Goal: Information Seeking & Learning: Learn about a topic

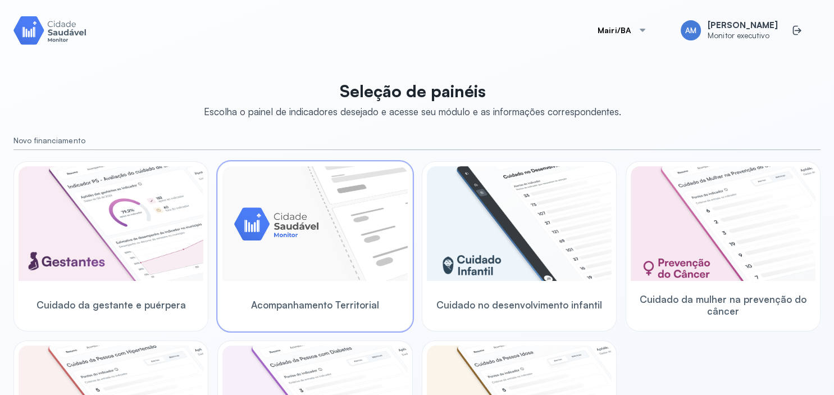
click at [280, 226] on img at bounding box center [314, 223] width 185 height 115
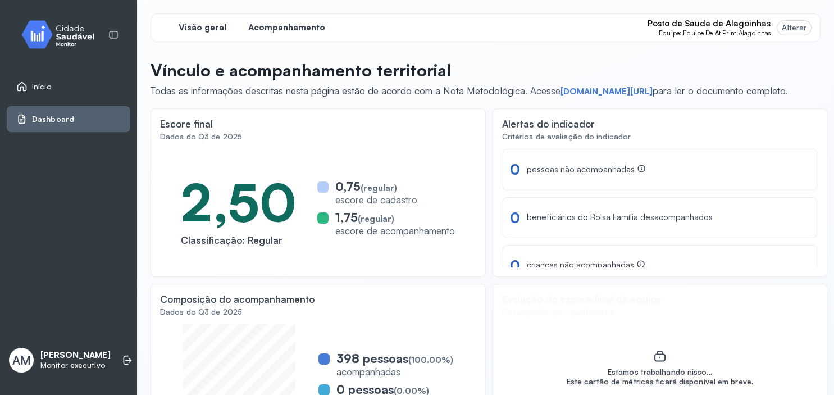
click at [285, 30] on span "Acompanhamento" at bounding box center [286, 27] width 77 height 11
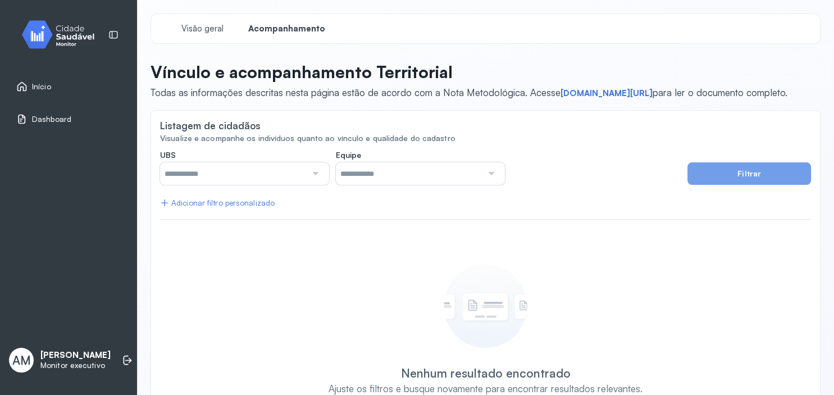
click at [317, 172] on div at bounding box center [315, 173] width 16 height 22
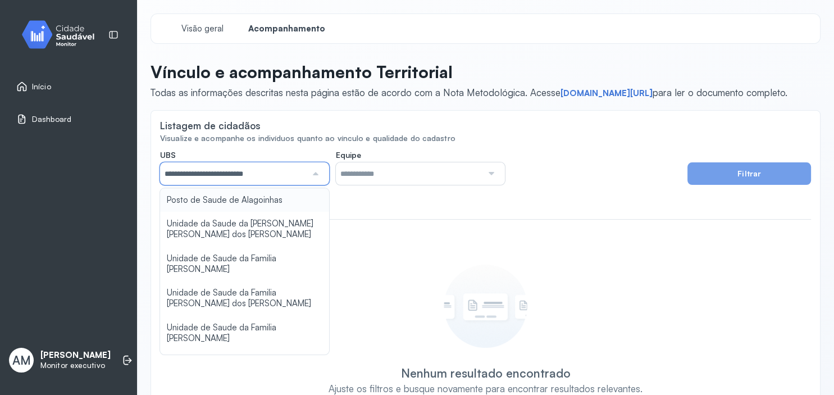
type input "*****"
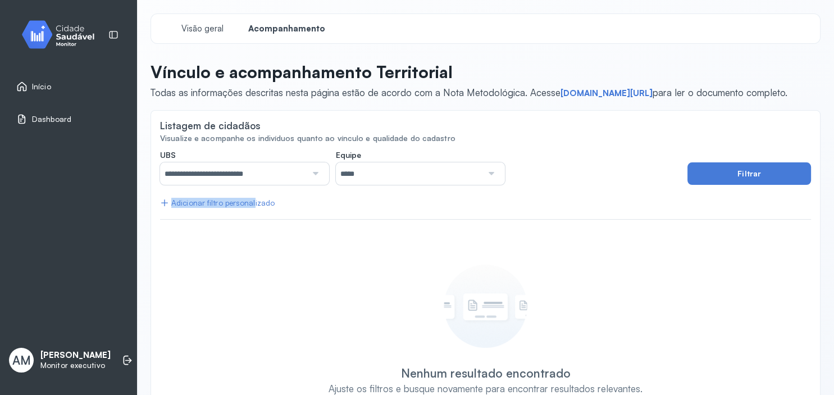
click at [251, 202] on div "**********" at bounding box center [485, 285] width 651 height 271
click at [490, 174] on div at bounding box center [491, 173] width 16 height 22
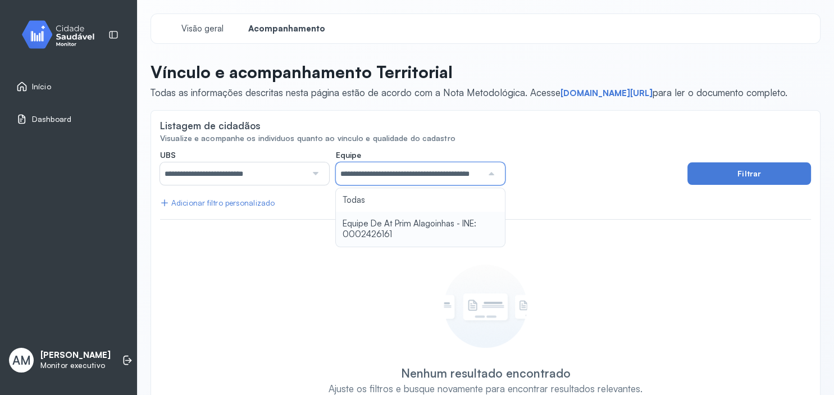
click at [455, 226] on div "**********" at bounding box center [485, 285] width 651 height 271
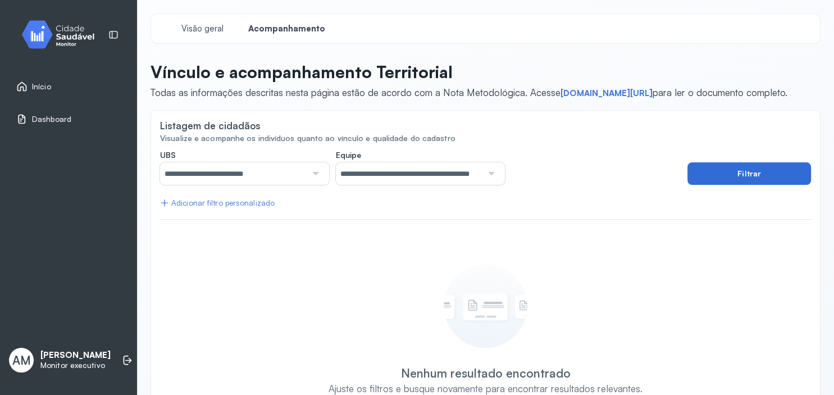
click at [756, 170] on button "Filtrar" at bounding box center [750, 173] width 124 height 22
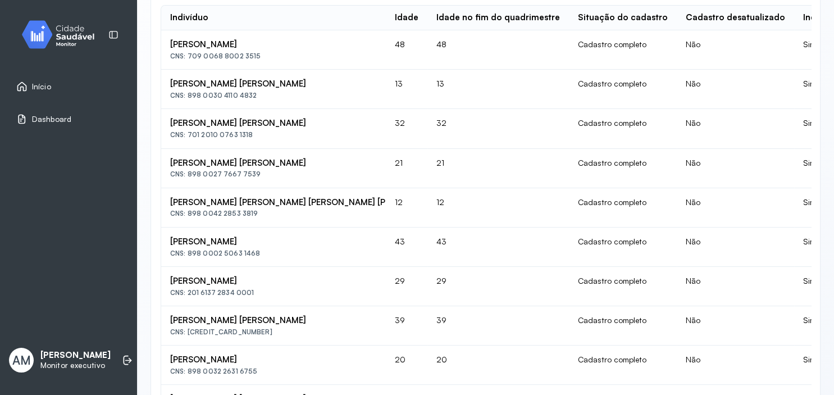
scroll to position [2, 0]
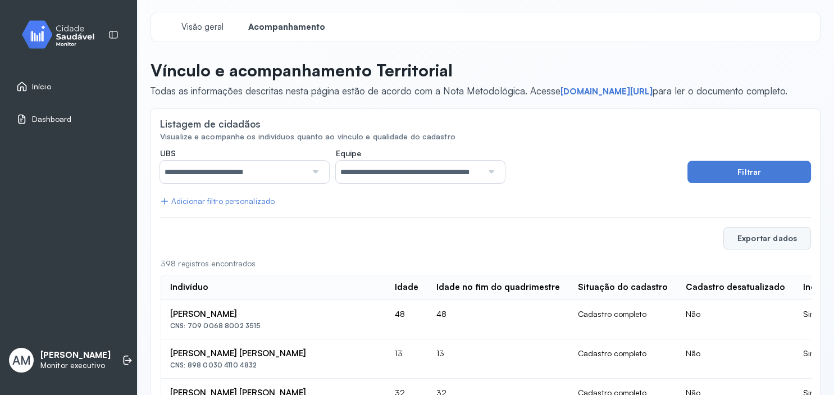
click at [760, 232] on button "Exportar dados" at bounding box center [768, 238] width 88 height 22
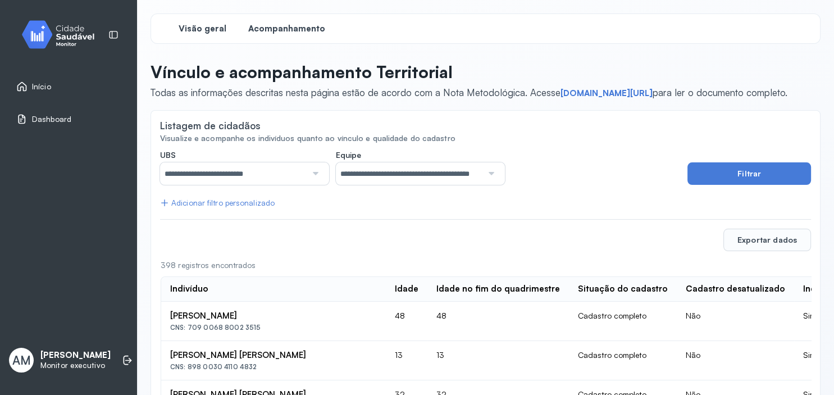
click at [191, 26] on span "Visão geral" at bounding box center [203, 29] width 48 height 11
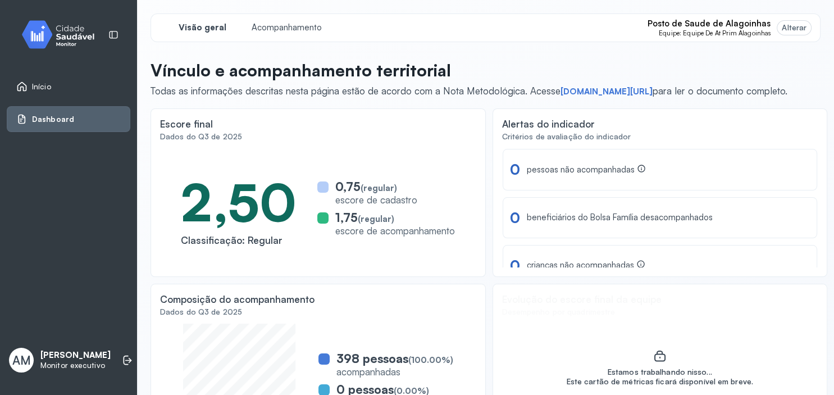
click at [51, 88] on link "Início" at bounding box center [68, 86] width 104 height 11
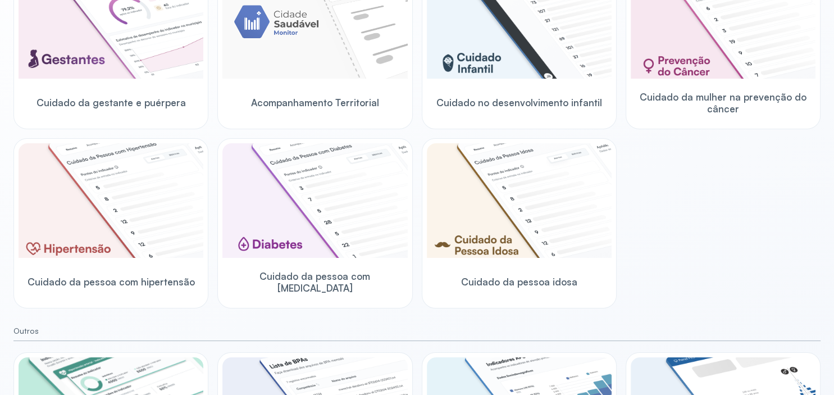
scroll to position [330, 0]
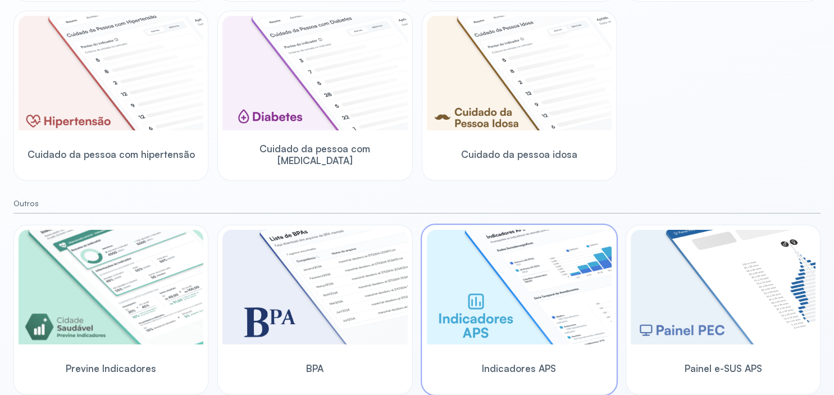
click at [480, 302] on img at bounding box center [519, 287] width 185 height 115
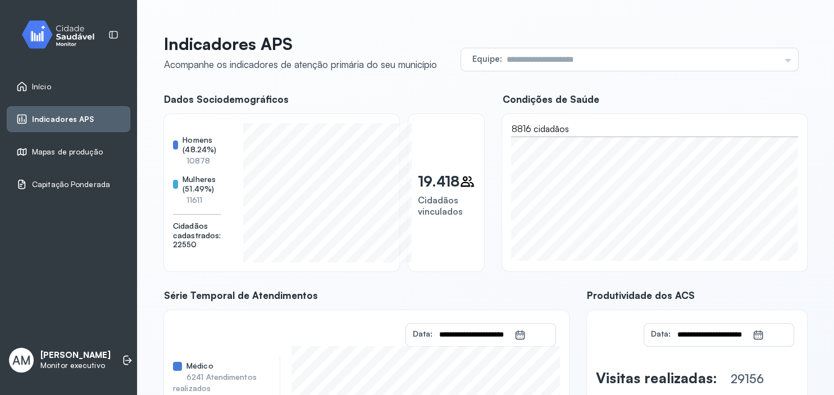
click at [78, 147] on span "Mapas de produção" at bounding box center [67, 152] width 71 height 10
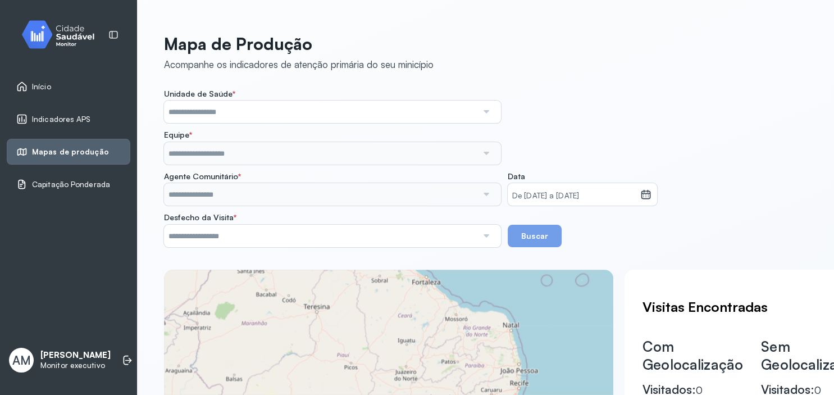
click at [486, 116] on div at bounding box center [486, 112] width 17 height 22
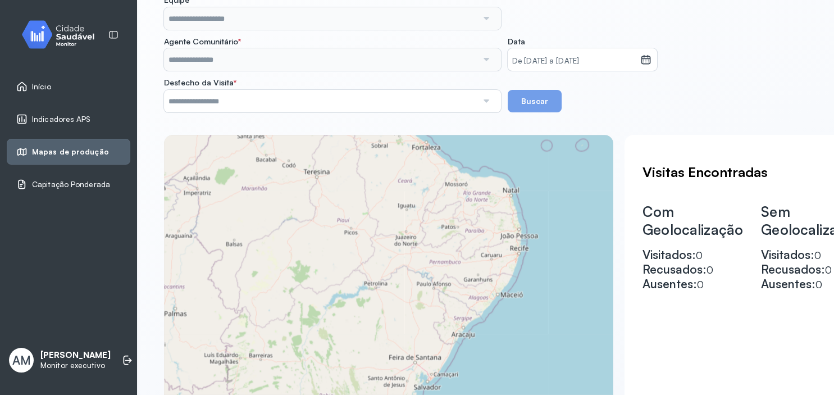
click at [632, 113] on div "Mapa de Produção Acompanhe os indicadores de atenção primária do seu minicípio …" at bounding box center [485, 185] width 643 height 573
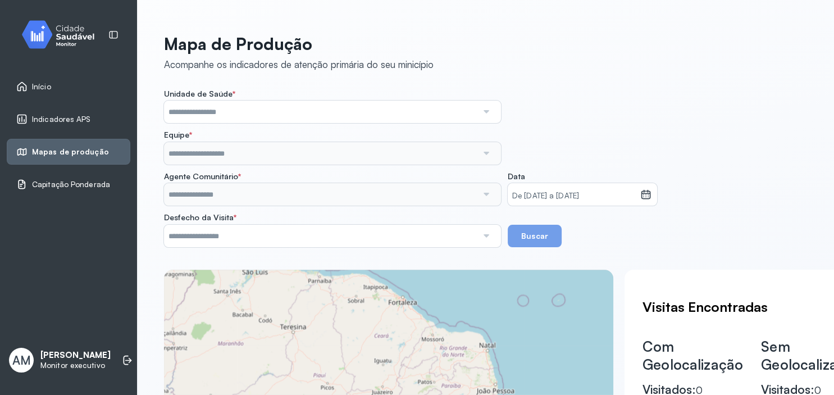
click at [57, 181] on span "Capitação Ponderada" at bounding box center [71, 185] width 78 height 10
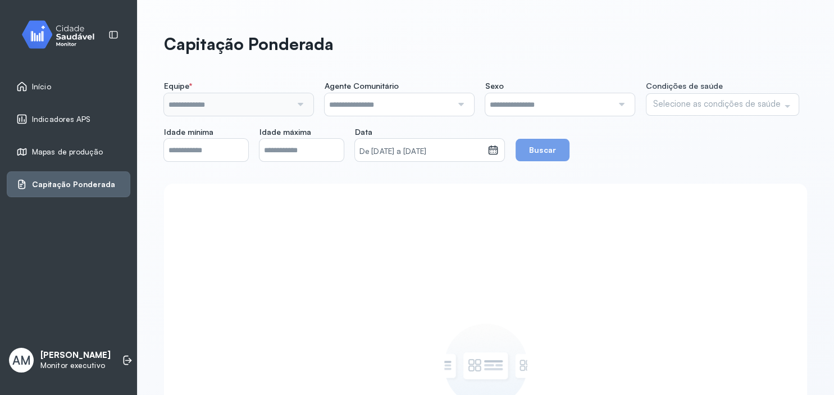
click at [256, 105] on input "text" at bounding box center [228, 104] width 128 height 22
click at [251, 176] on div "**********" at bounding box center [485, 357] width 643 height 552
click at [463, 105] on div at bounding box center [459, 104] width 15 height 22
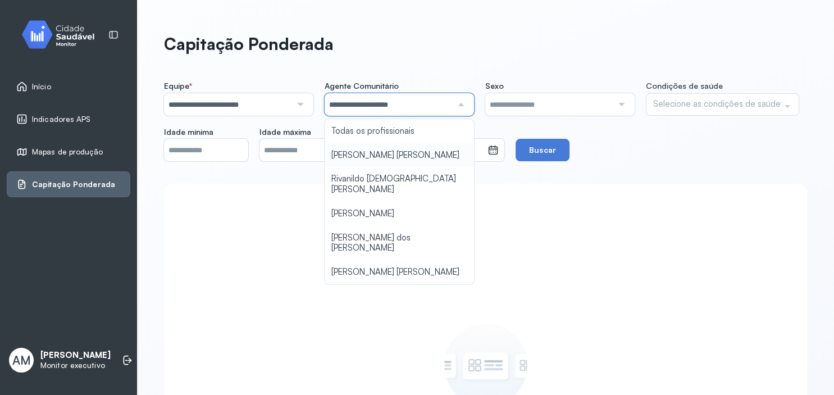
click at [380, 152] on div "**********" at bounding box center [485, 121] width 643 height 80
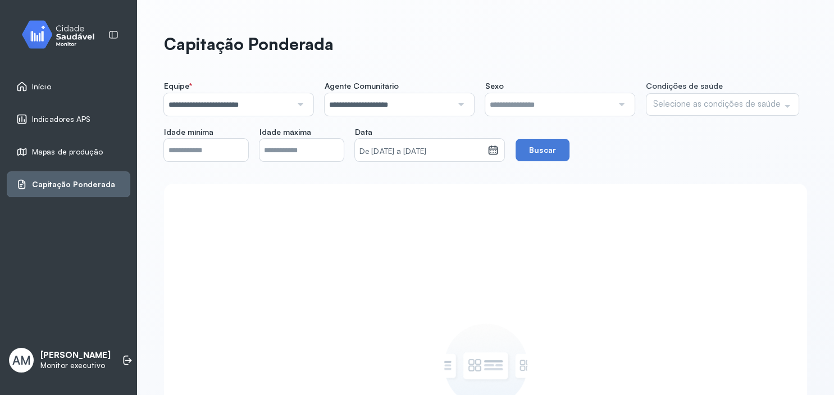
click at [622, 104] on div at bounding box center [620, 104] width 15 height 22
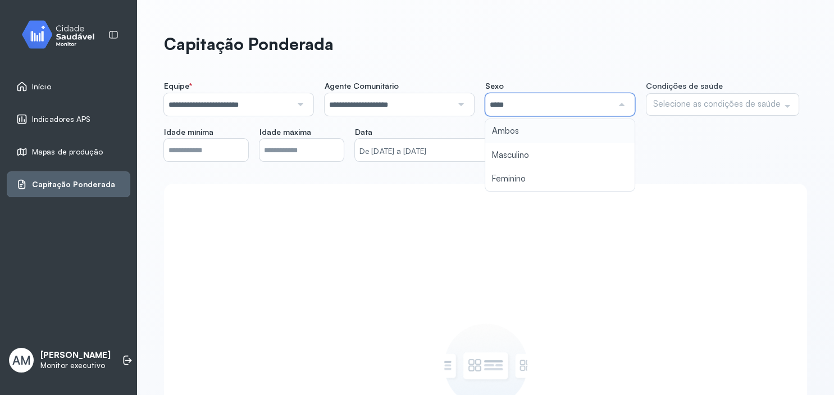
click at [510, 128] on div "**********" at bounding box center [485, 121] width 643 height 80
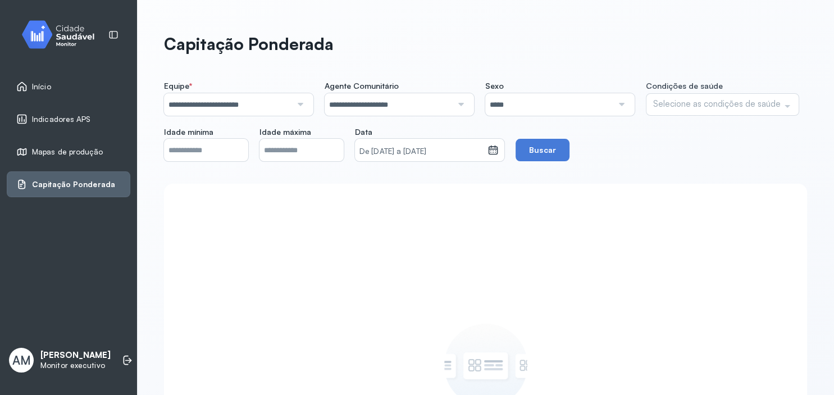
click at [784, 103] on div at bounding box center [787, 106] width 22 height 21
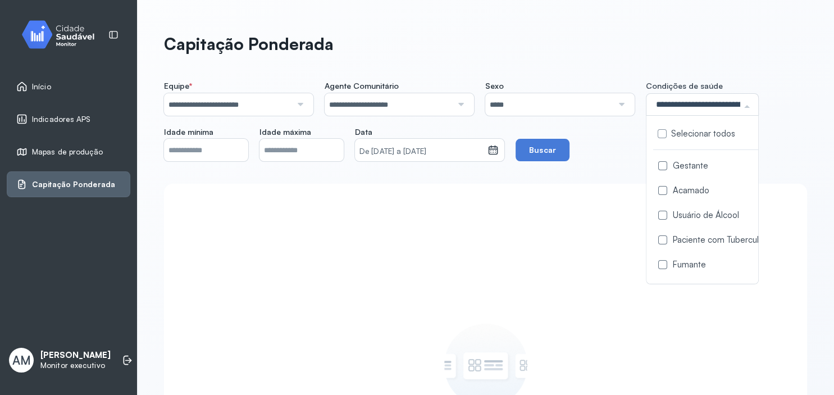
click at [664, 134] on label at bounding box center [662, 133] width 9 height 9
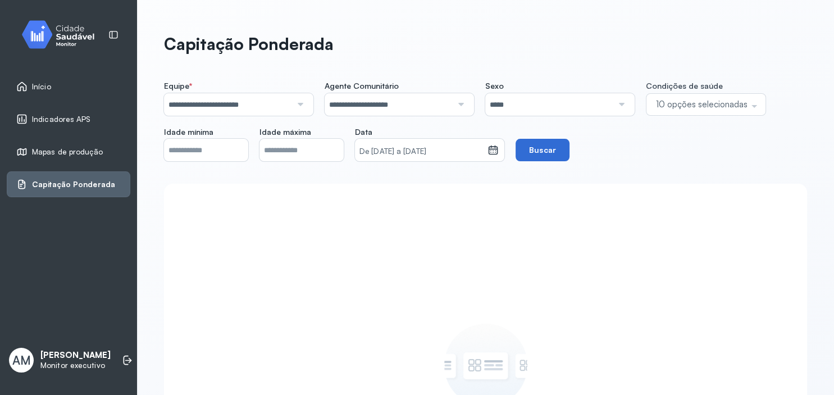
click at [570, 149] on button "Buscar" at bounding box center [543, 150] width 54 height 22
click at [64, 118] on span "Indicadores APS" at bounding box center [61, 120] width 59 height 10
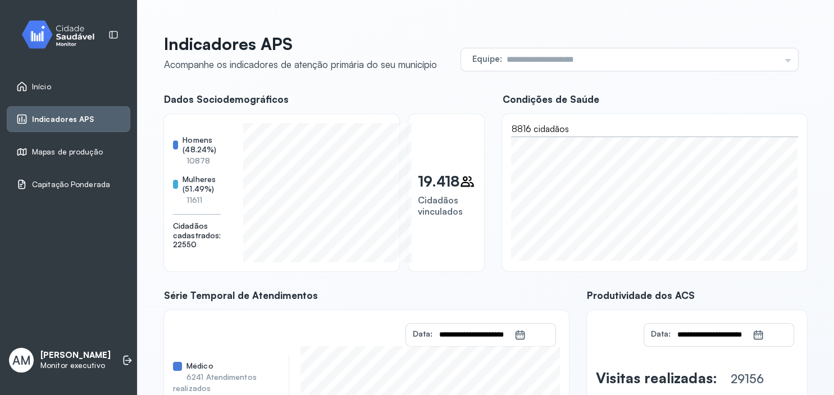
click at [42, 87] on span "Início" at bounding box center [41, 87] width 19 height 10
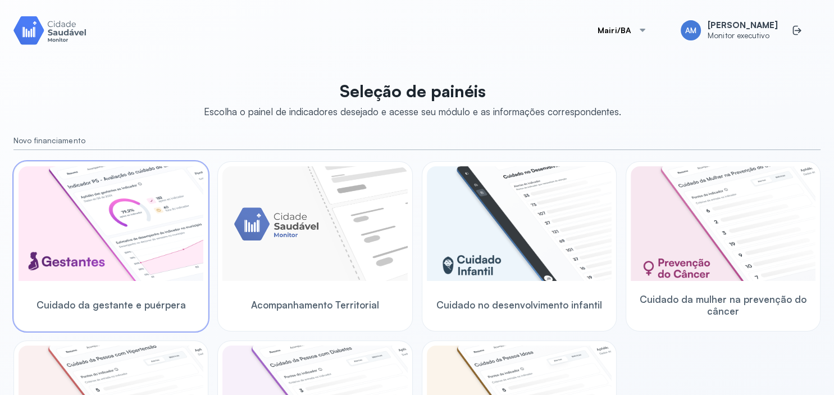
click at [100, 203] on img at bounding box center [111, 223] width 185 height 115
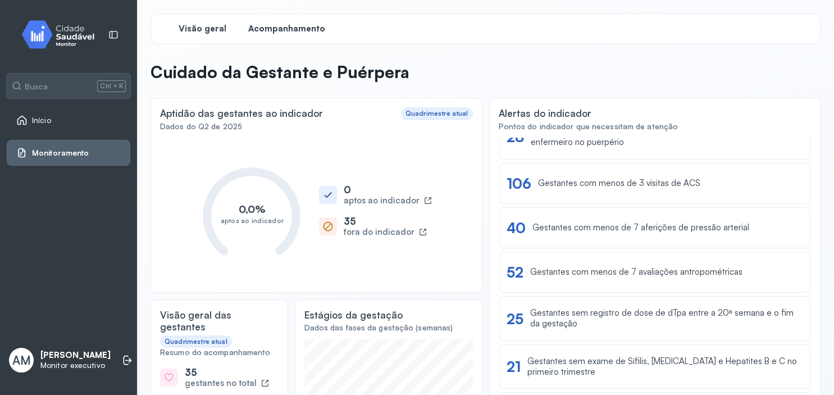
click at [275, 28] on span "Acompanhamento" at bounding box center [286, 29] width 77 height 11
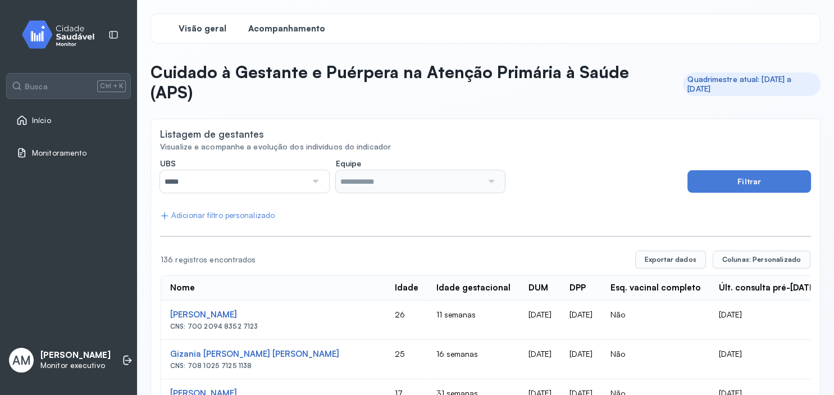
click at [208, 32] on span "Visão geral" at bounding box center [203, 29] width 48 height 11
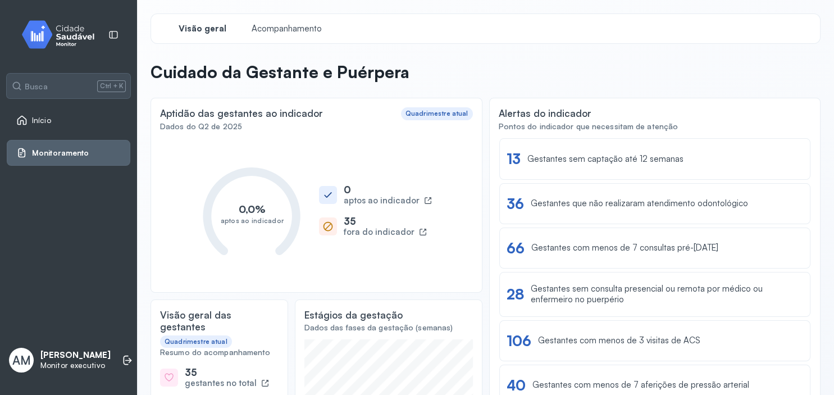
click at [202, 33] on span "Visão geral" at bounding box center [203, 29] width 48 height 11
click at [269, 33] on span "Acompanhamento" at bounding box center [286, 29] width 77 height 11
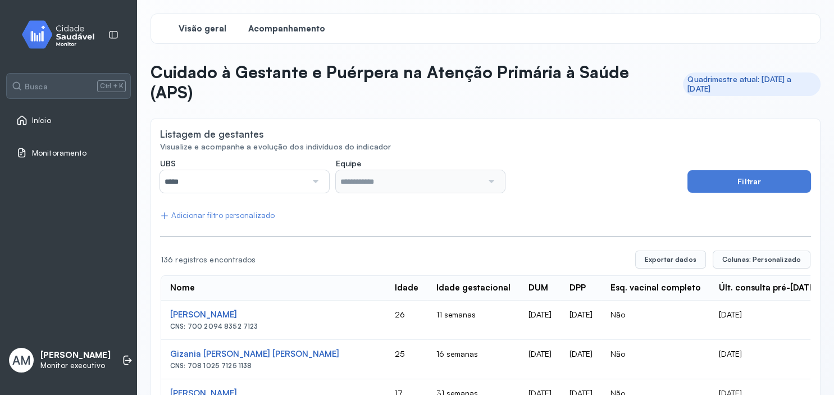
click at [212, 26] on span "Visão geral" at bounding box center [203, 29] width 48 height 11
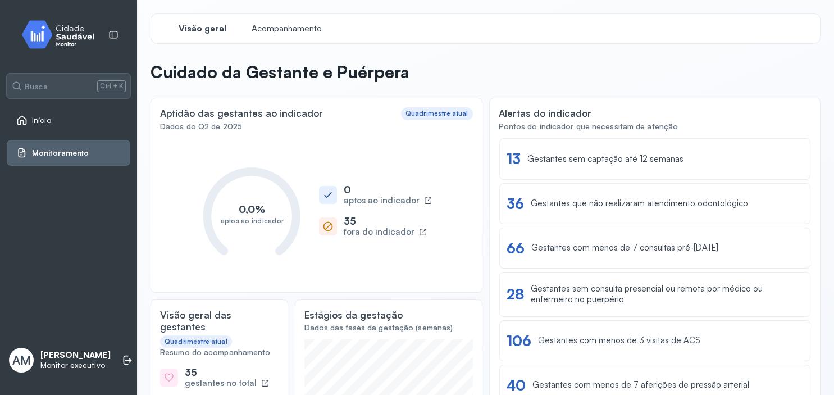
click at [43, 121] on span "Início" at bounding box center [41, 121] width 19 height 10
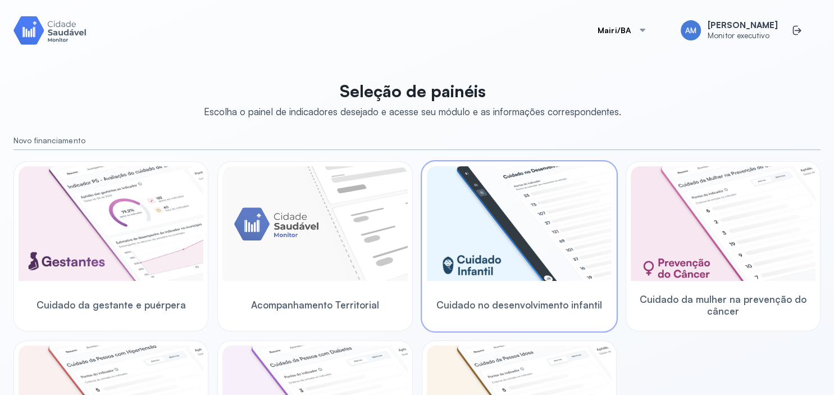
click at [534, 227] on img at bounding box center [519, 223] width 185 height 115
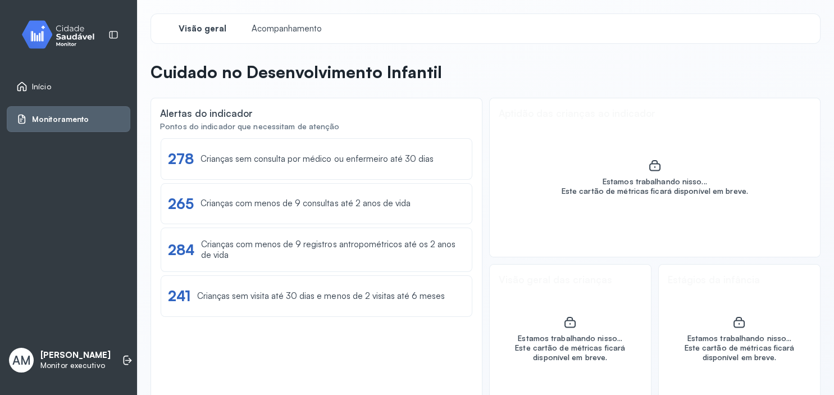
click at [30, 86] on div "Início" at bounding box center [33, 86] width 35 height 11
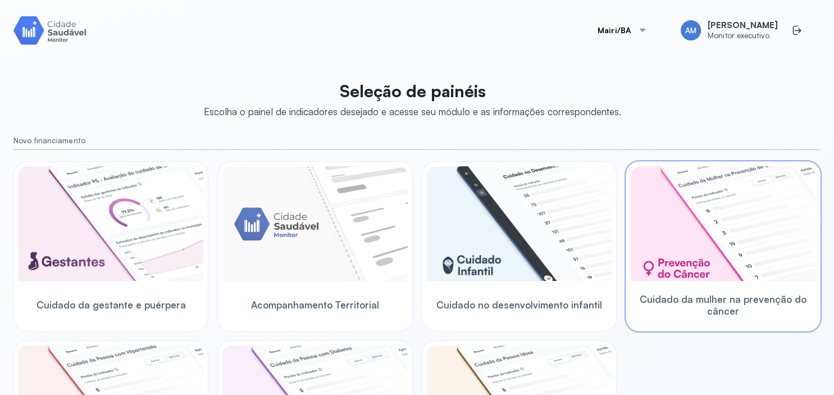
click at [765, 230] on img at bounding box center [723, 223] width 185 height 115
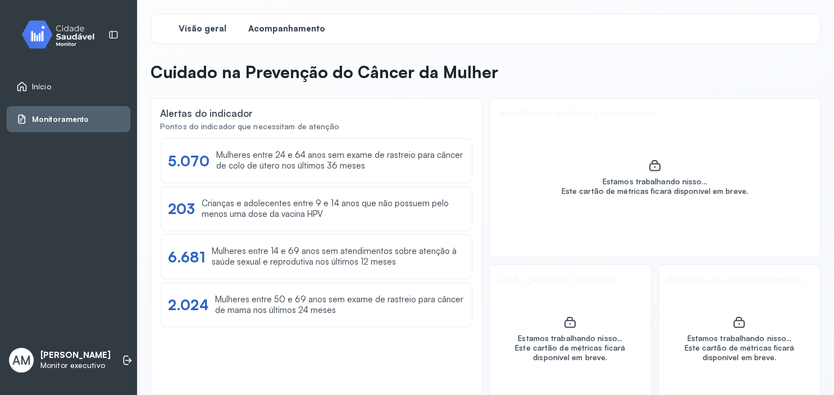
click at [271, 24] on span "Acompanhamento" at bounding box center [286, 29] width 77 height 11
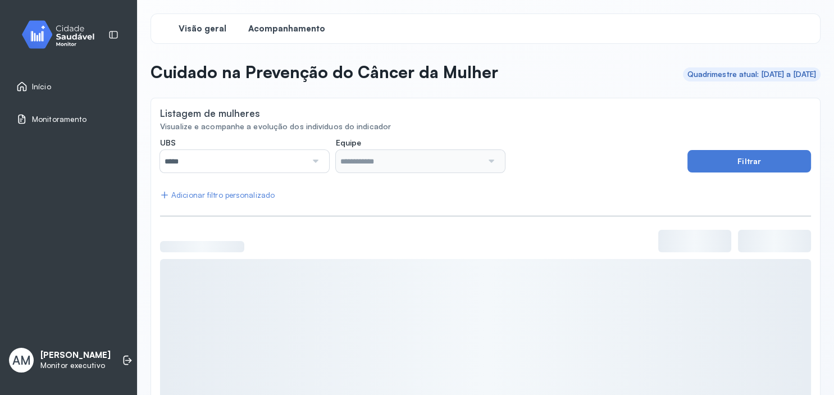
click at [199, 34] on span "Visão geral" at bounding box center [203, 29] width 48 height 11
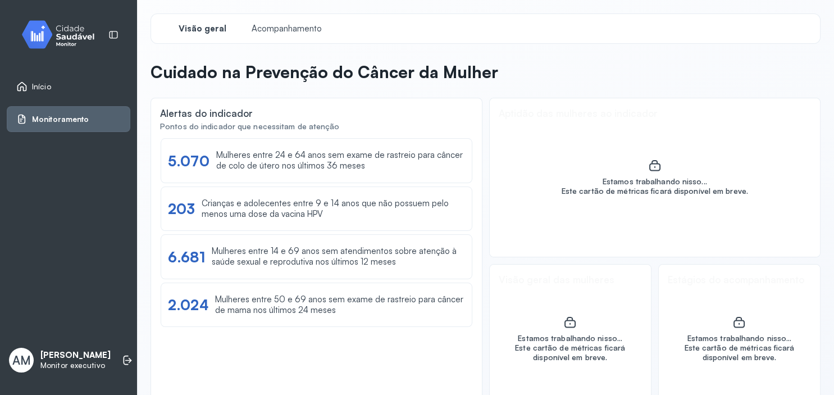
click at [40, 89] on span "Início" at bounding box center [41, 87] width 19 height 10
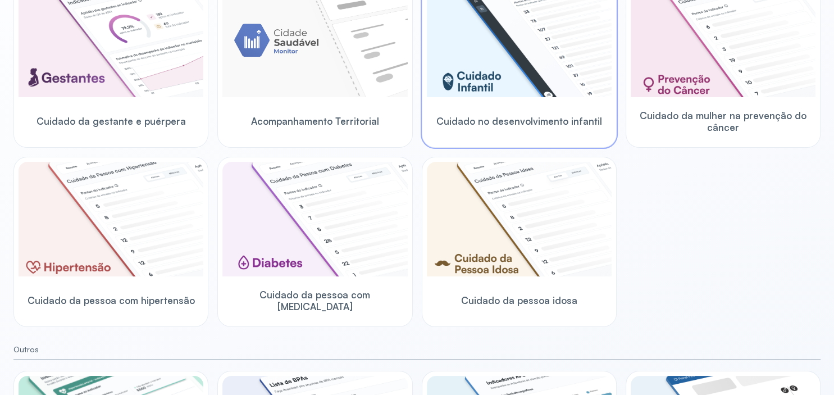
scroll to position [270, 0]
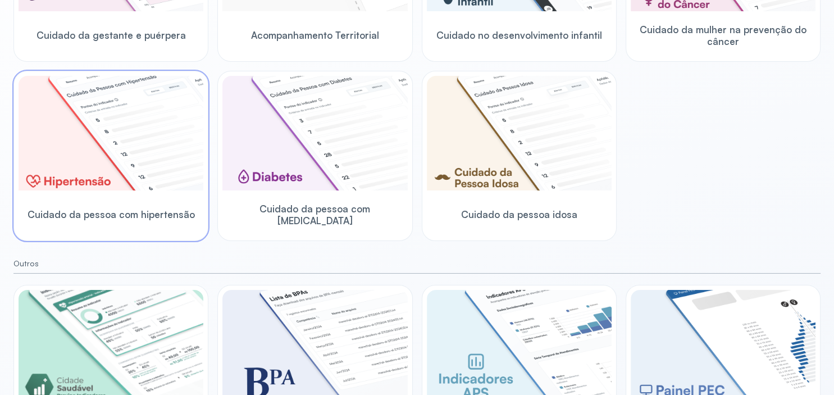
click at [120, 137] on img at bounding box center [111, 133] width 185 height 115
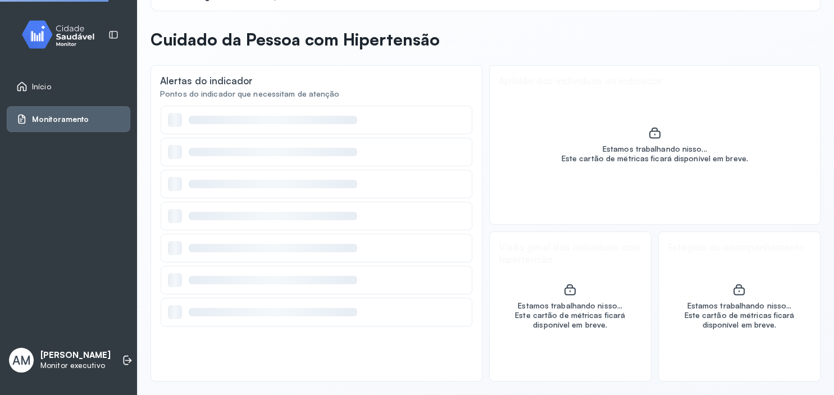
scroll to position [32, 0]
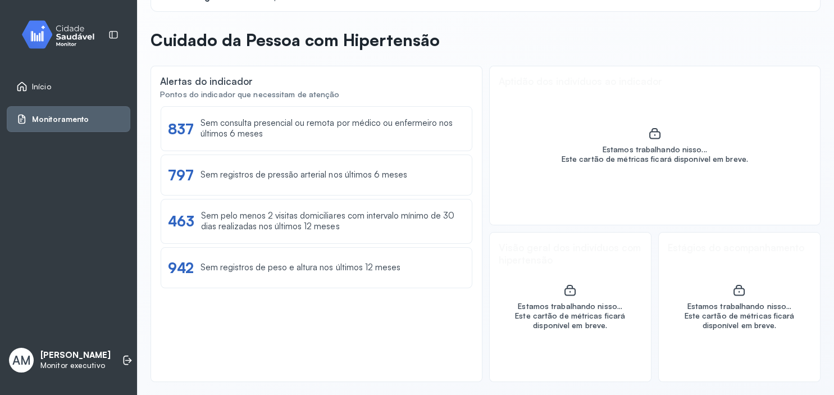
click at [54, 92] on link "Início" at bounding box center [68, 86] width 104 height 11
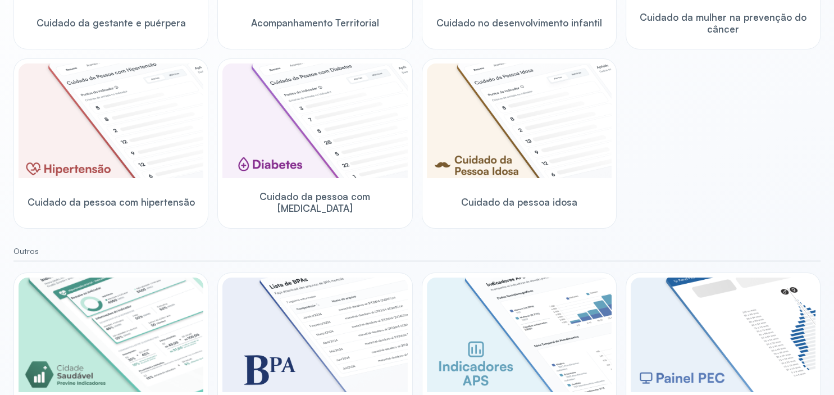
scroll to position [297, 0]
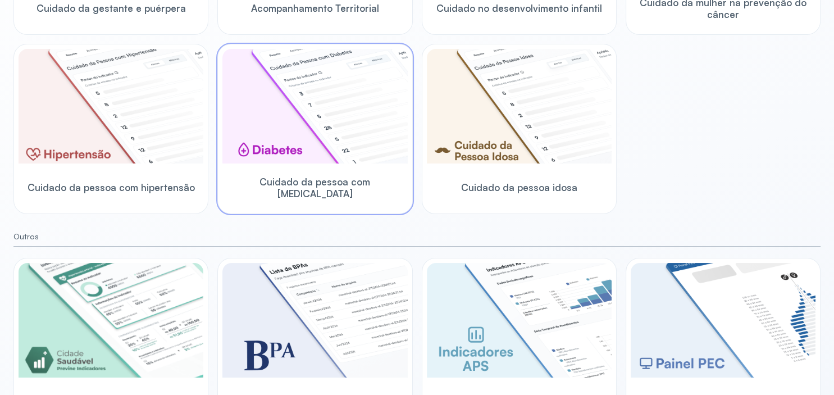
click at [258, 101] on img at bounding box center [314, 106] width 185 height 115
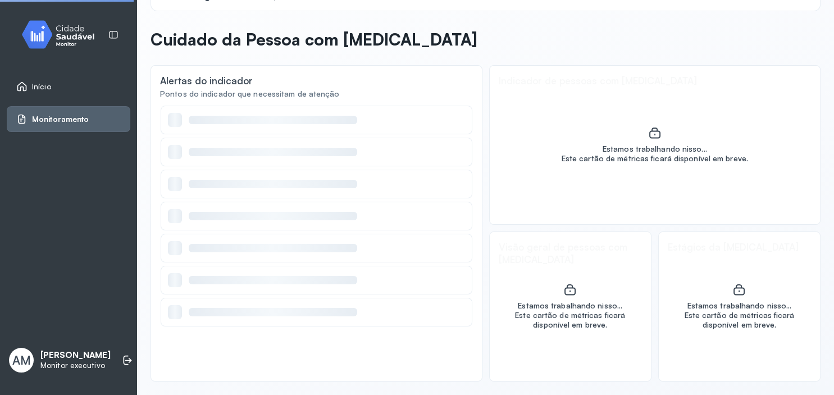
scroll to position [32, 0]
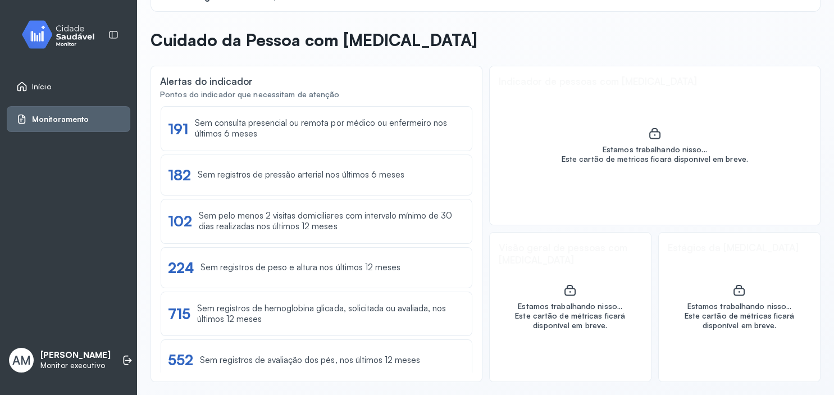
click at [46, 87] on span "Início" at bounding box center [41, 87] width 19 height 10
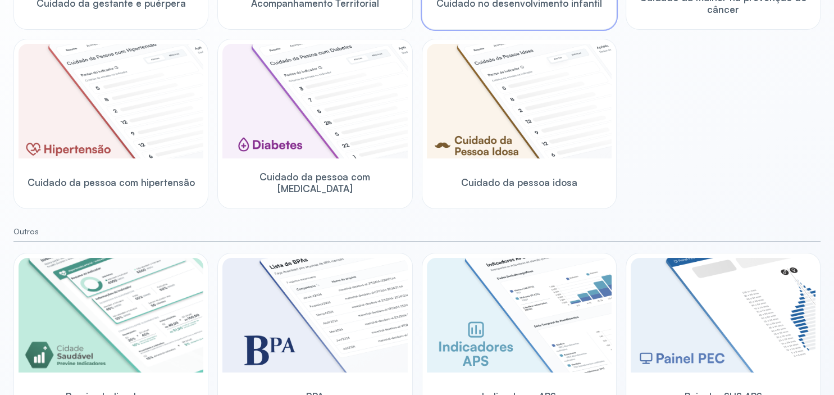
scroll to position [330, 0]
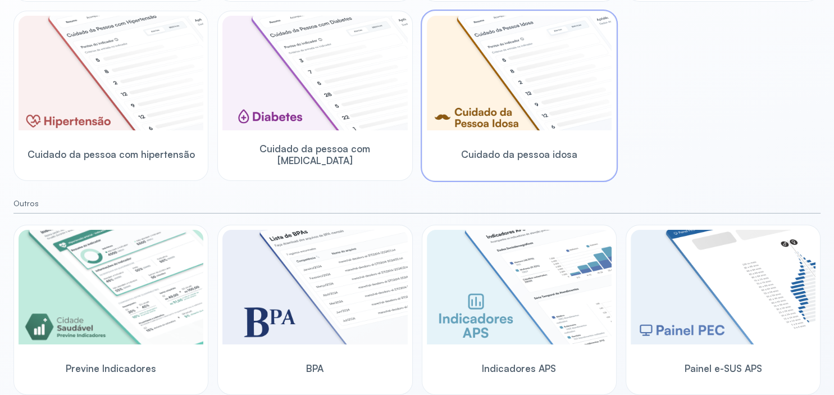
click at [517, 60] on img at bounding box center [519, 73] width 185 height 115
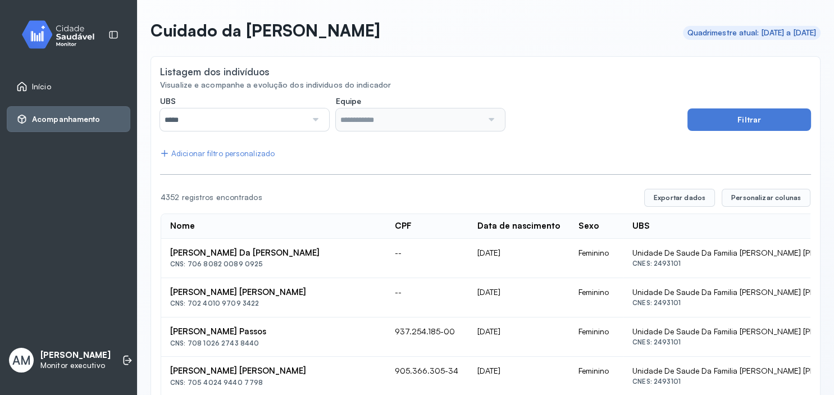
click at [46, 83] on span "Início" at bounding box center [41, 87] width 19 height 10
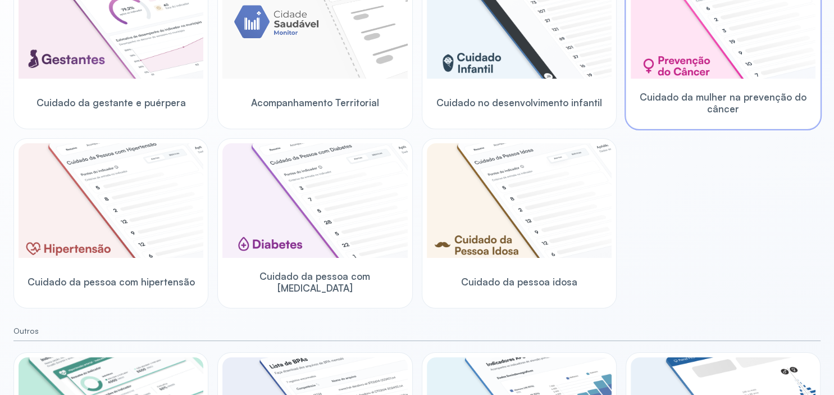
scroll to position [330, 0]
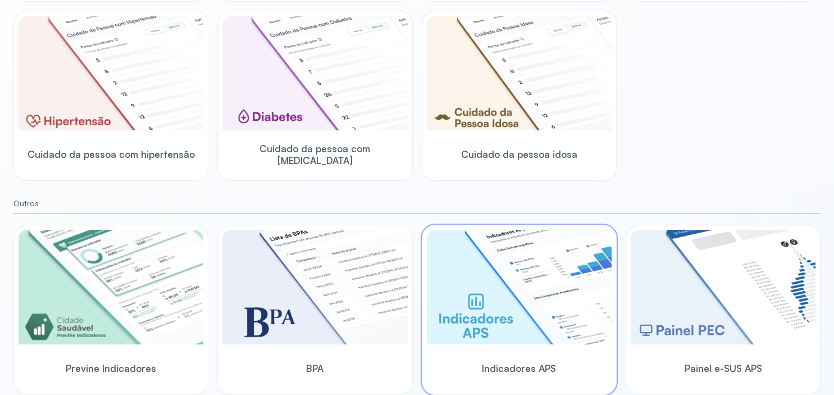
click at [540, 289] on img at bounding box center [519, 287] width 185 height 115
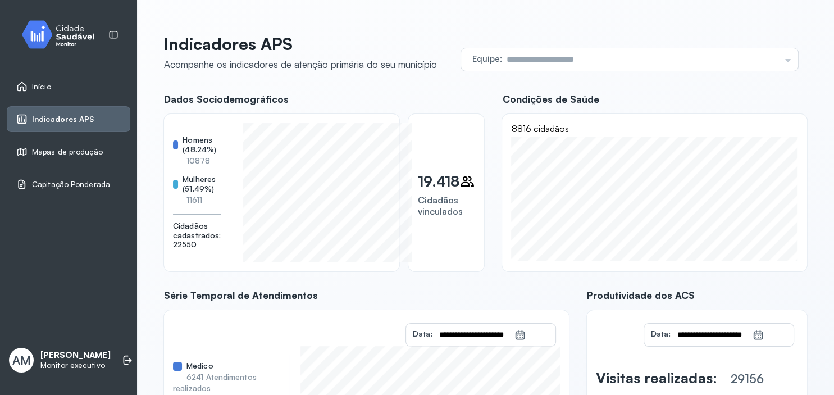
click at [51, 144] on div "Mapas de produção" at bounding box center [69, 152] width 124 height 26
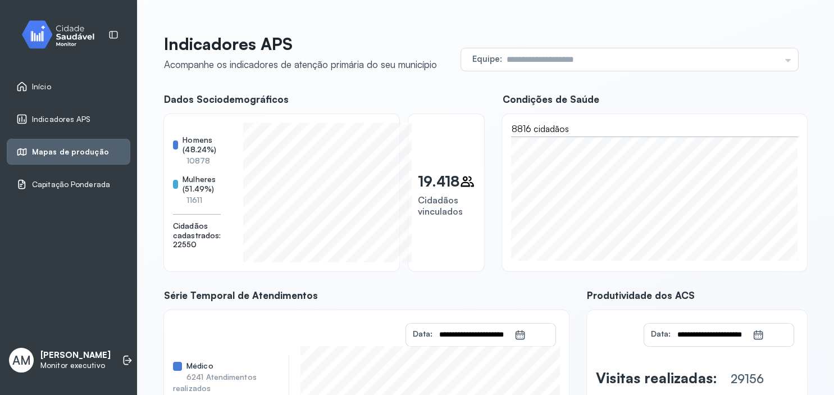
click at [57, 149] on span "Mapas de produção" at bounding box center [70, 152] width 77 height 10
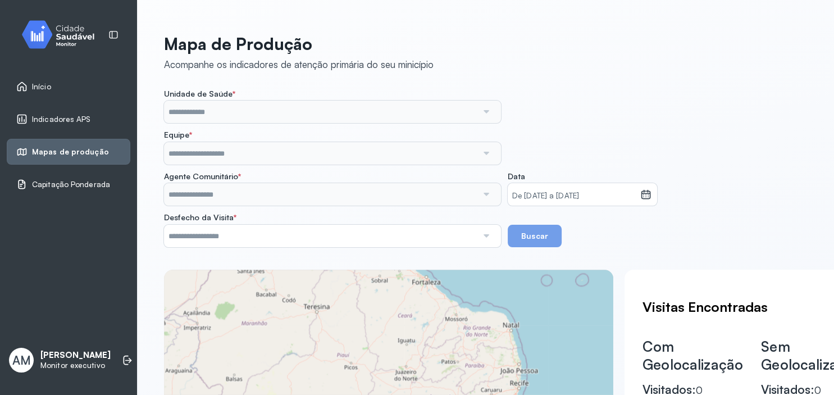
click at [51, 182] on span "Capitação Ponderada" at bounding box center [71, 185] width 78 height 10
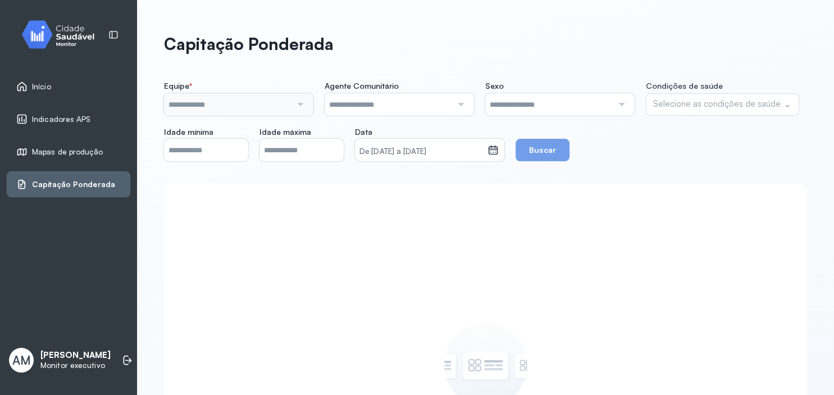
click at [38, 86] on span "Início" at bounding box center [41, 87] width 19 height 10
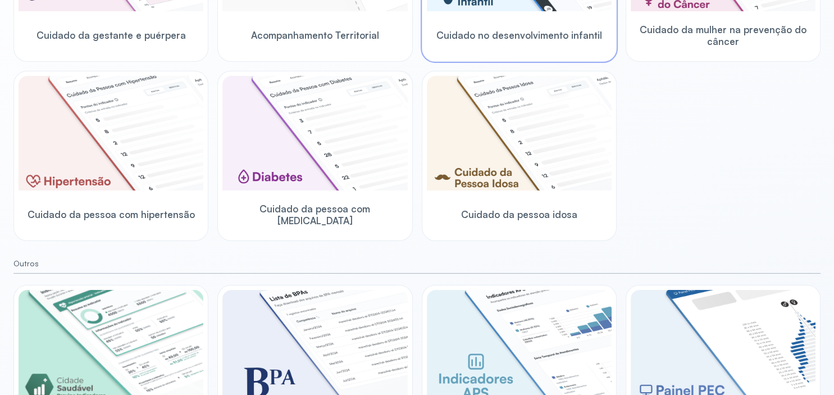
scroll to position [330, 0]
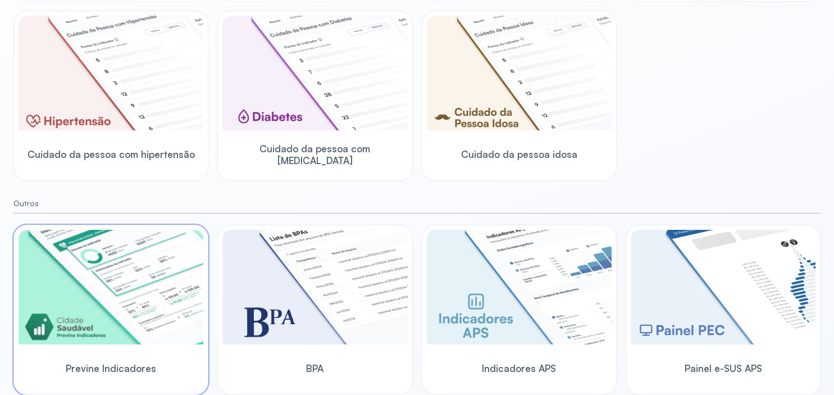
click at [81, 306] on img at bounding box center [111, 287] width 185 height 115
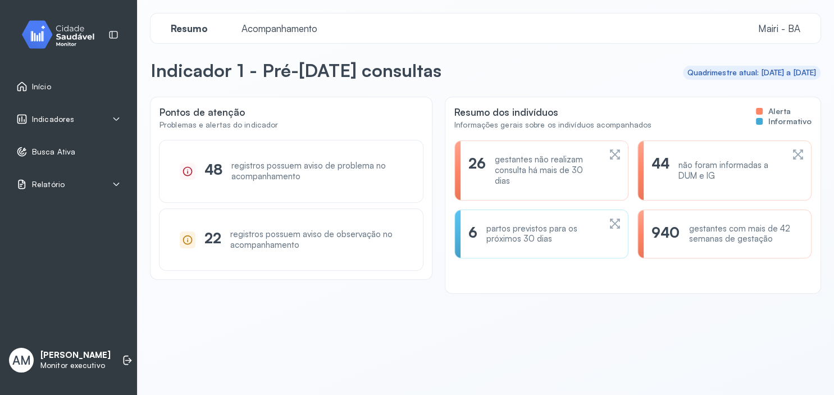
click at [116, 118] on icon at bounding box center [116, 119] width 9 height 9
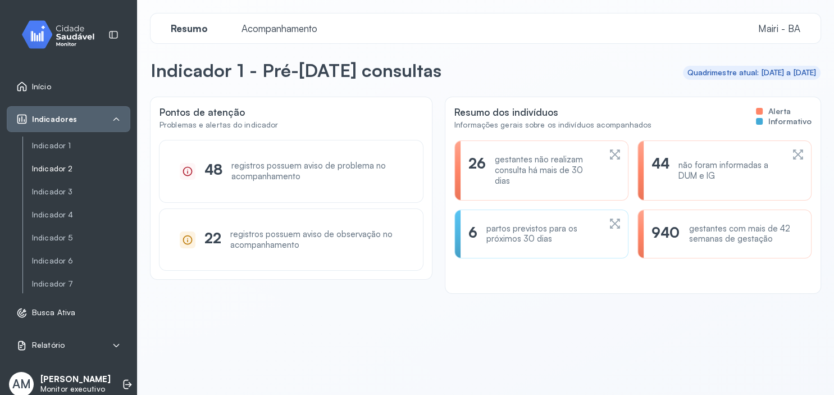
click at [71, 172] on link "Indicador 2" at bounding box center [81, 169] width 98 height 10
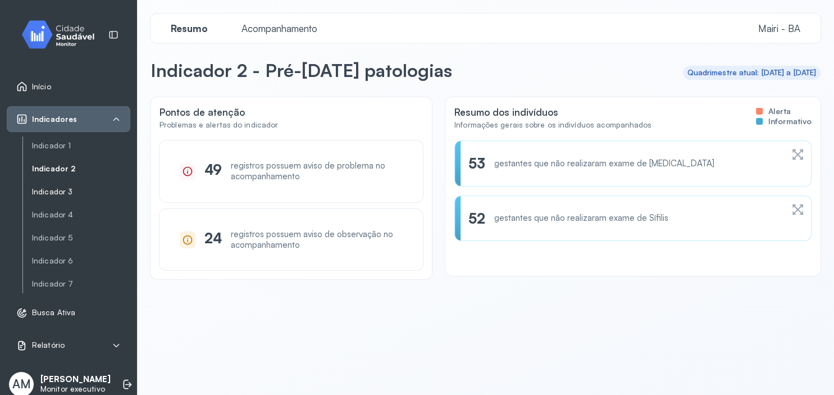
click at [61, 188] on link "Indicador 3" at bounding box center [81, 192] width 98 height 10
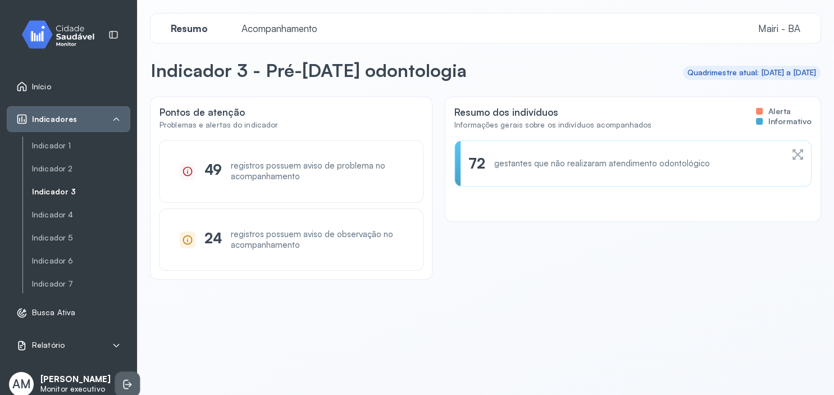
click at [125, 386] on icon at bounding box center [128, 383] width 7 height 5
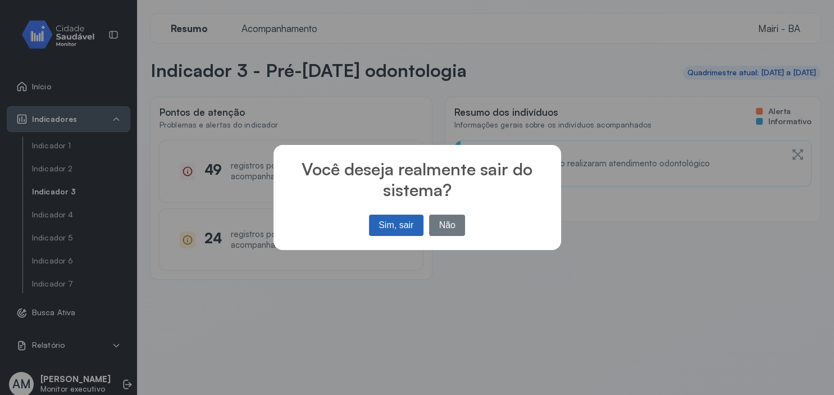
click at [406, 224] on button "Sim, sair" at bounding box center [396, 225] width 54 height 21
